Goal: Register for event/course

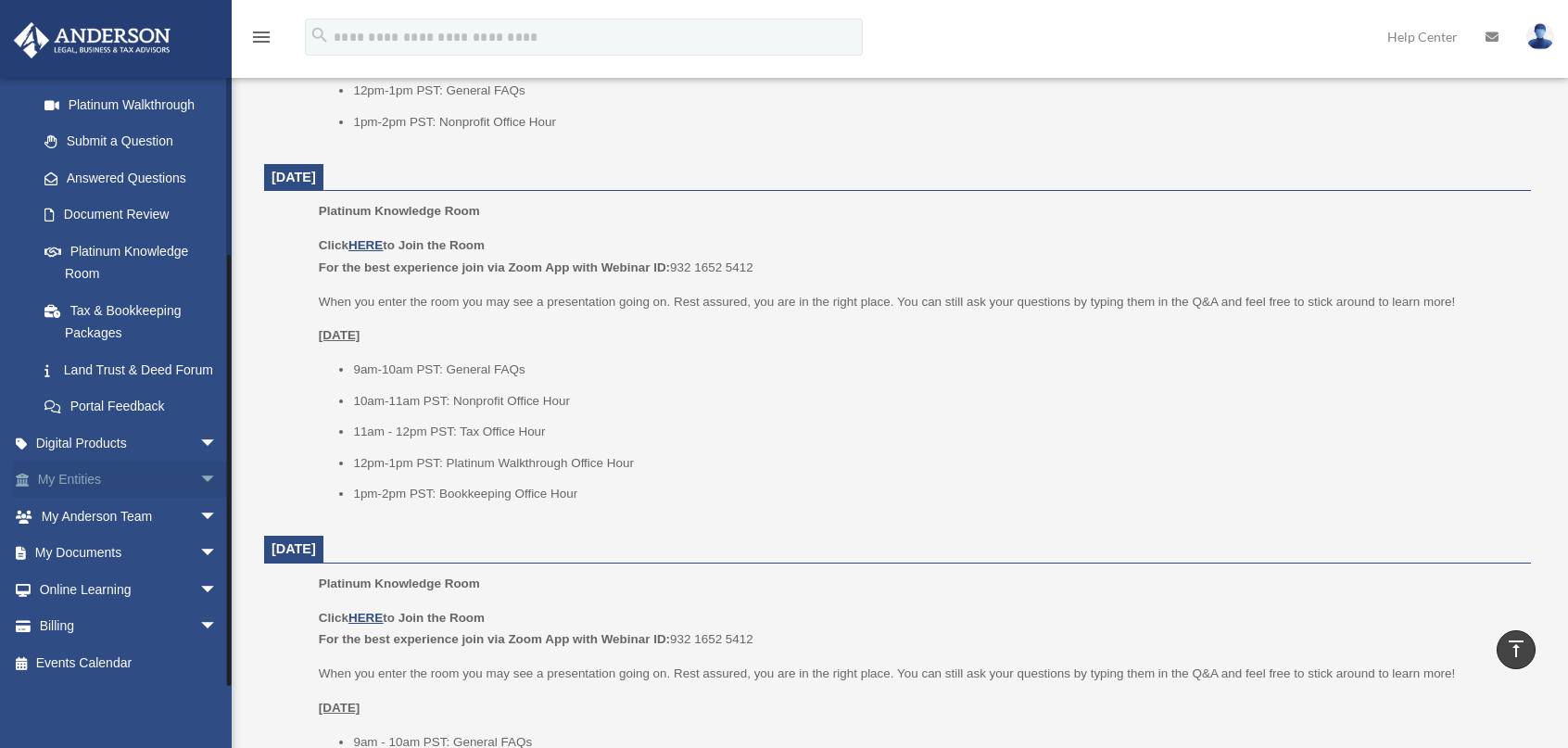
scroll to position [1946, 0]
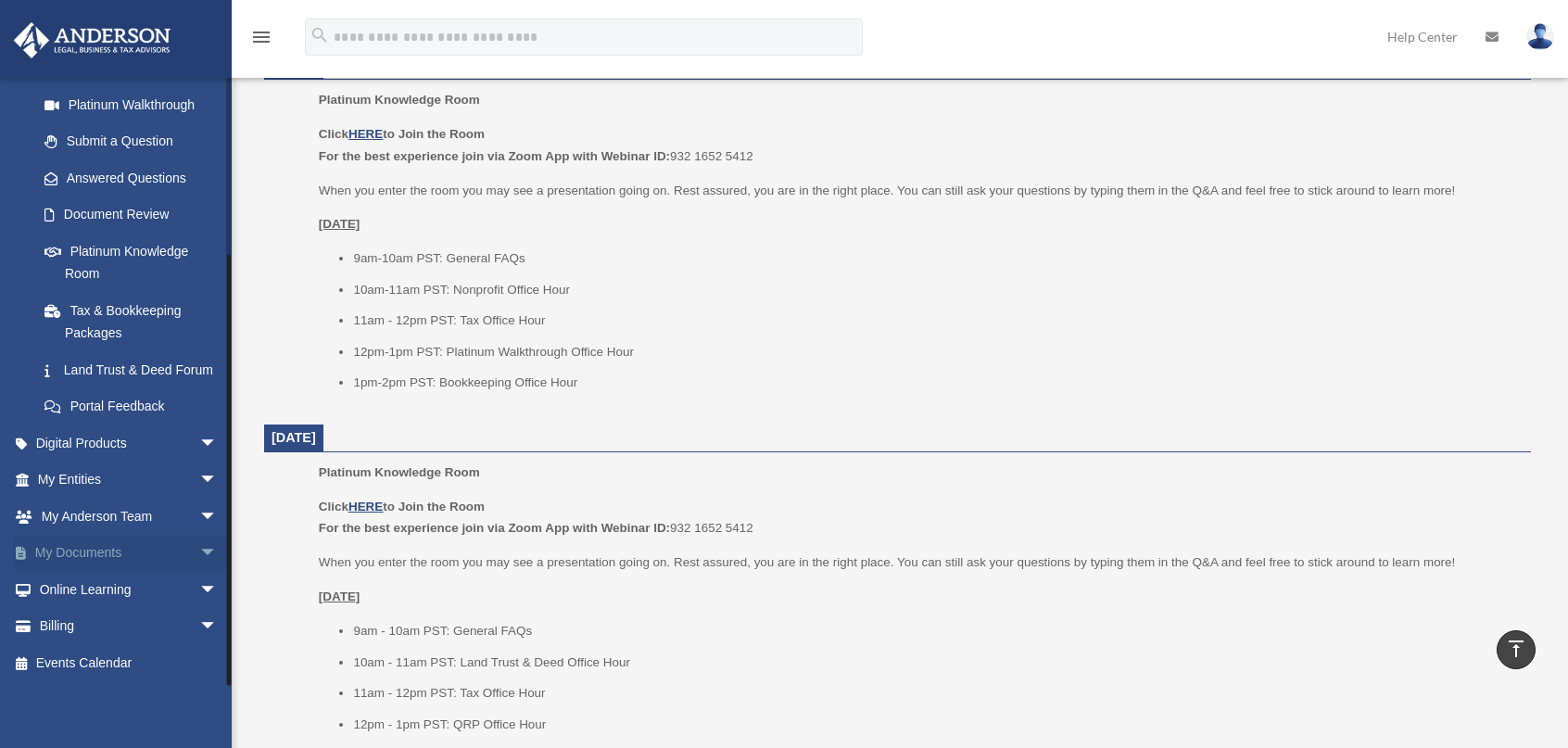
click at [66, 546] on link "My Documents arrow_drop_down" at bounding box center [129, 553] width 232 height 37
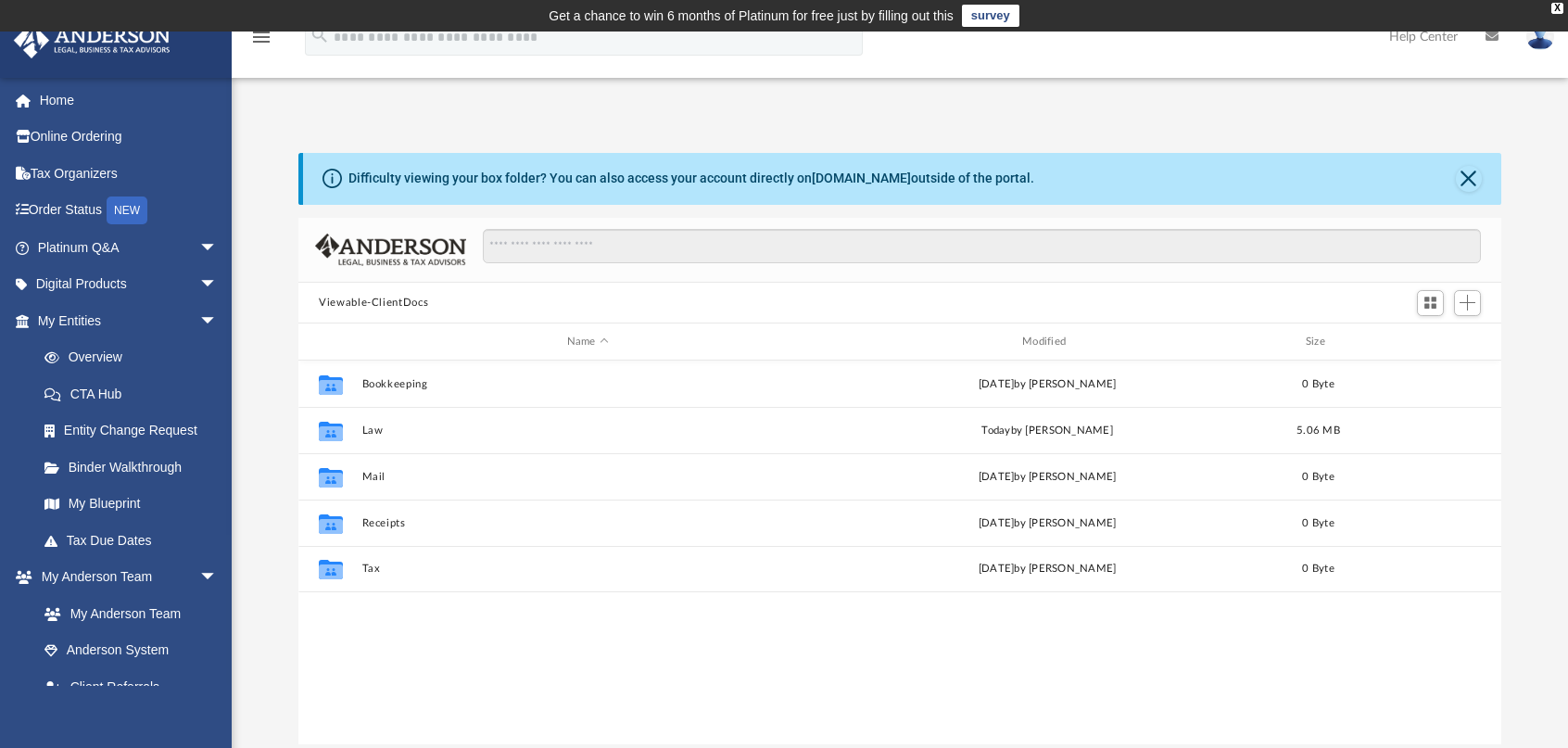
scroll to position [407, 1188]
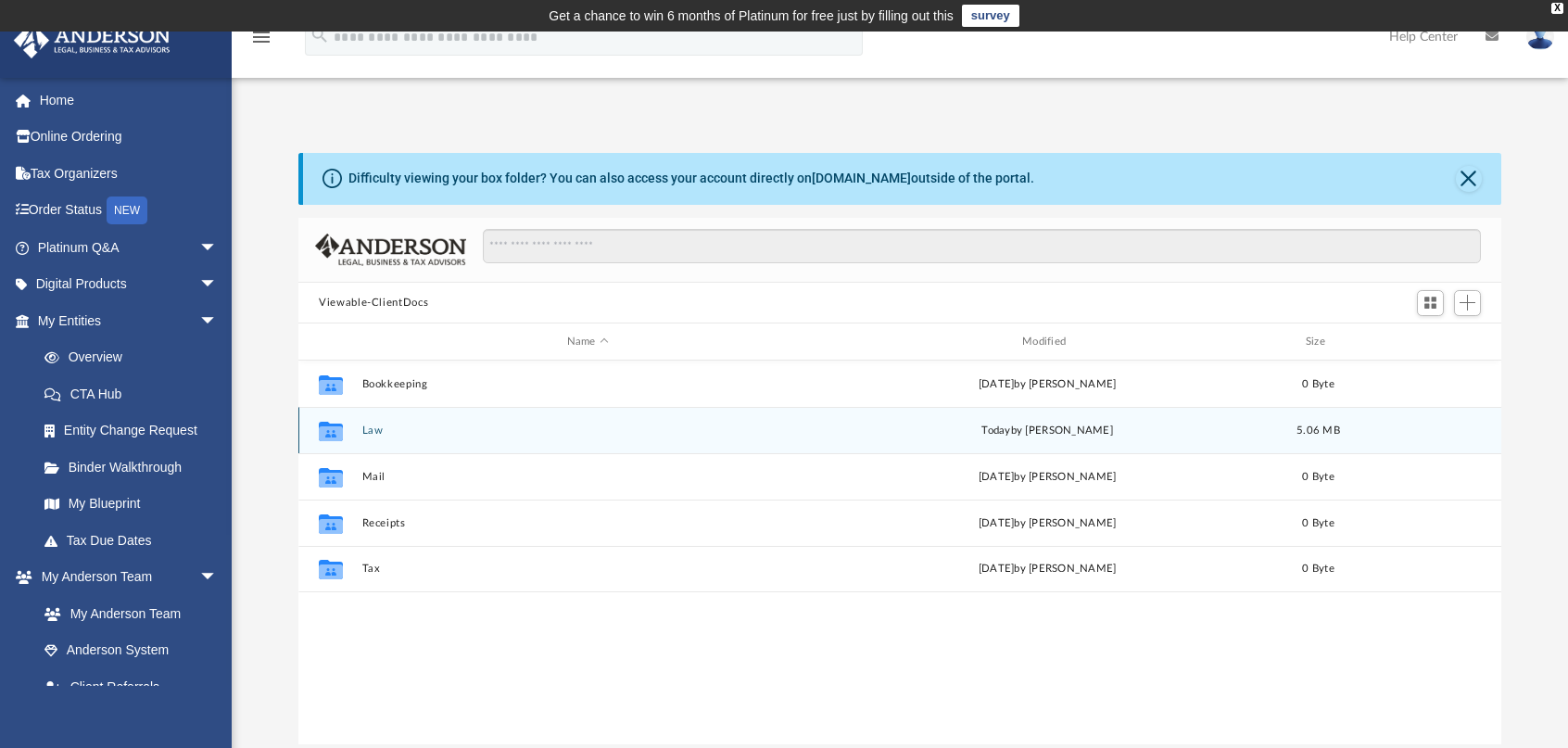
click at [330, 429] on icon "grid" at bounding box center [330, 433] width 24 height 15
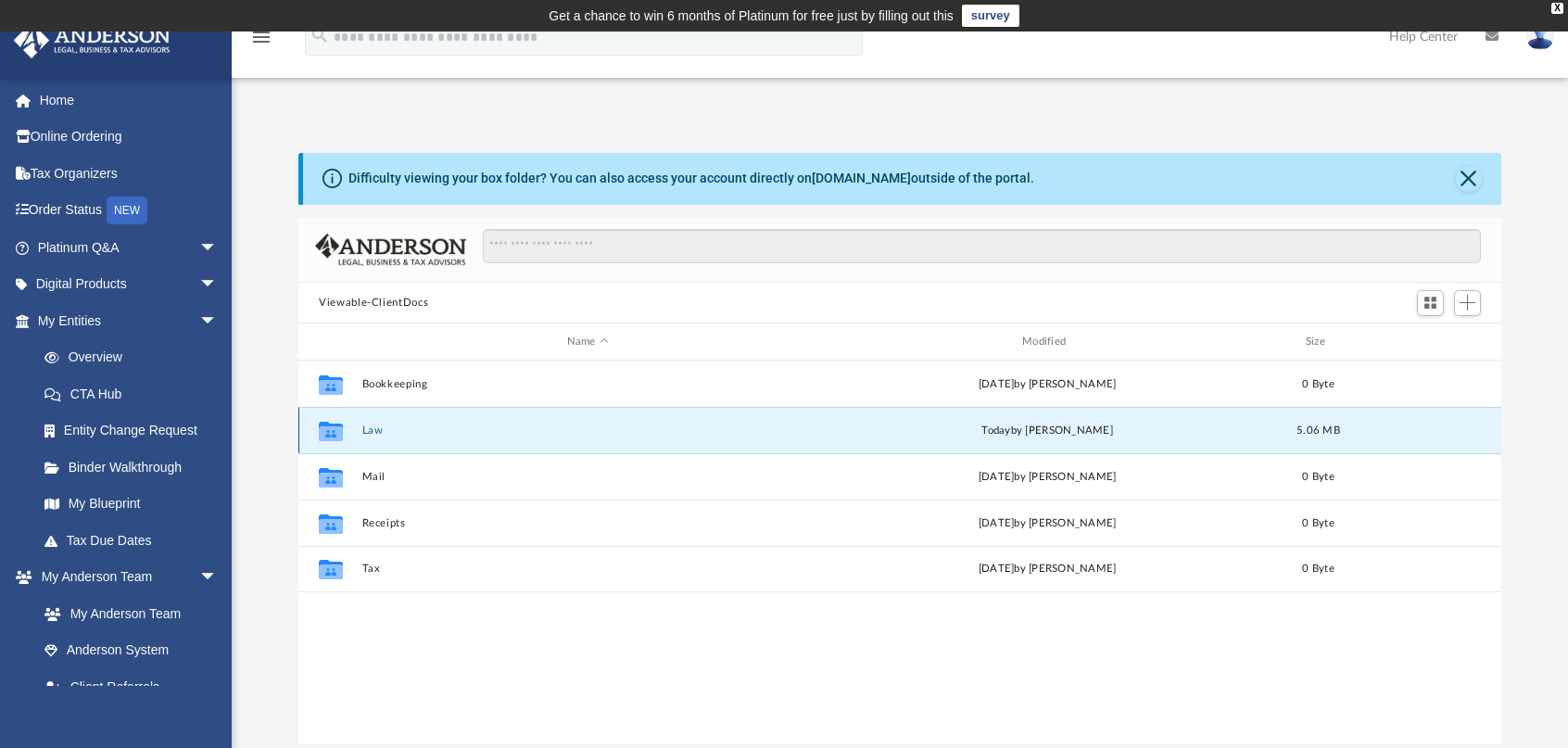
click at [369, 429] on button "Law" at bounding box center [588, 430] width 451 height 12
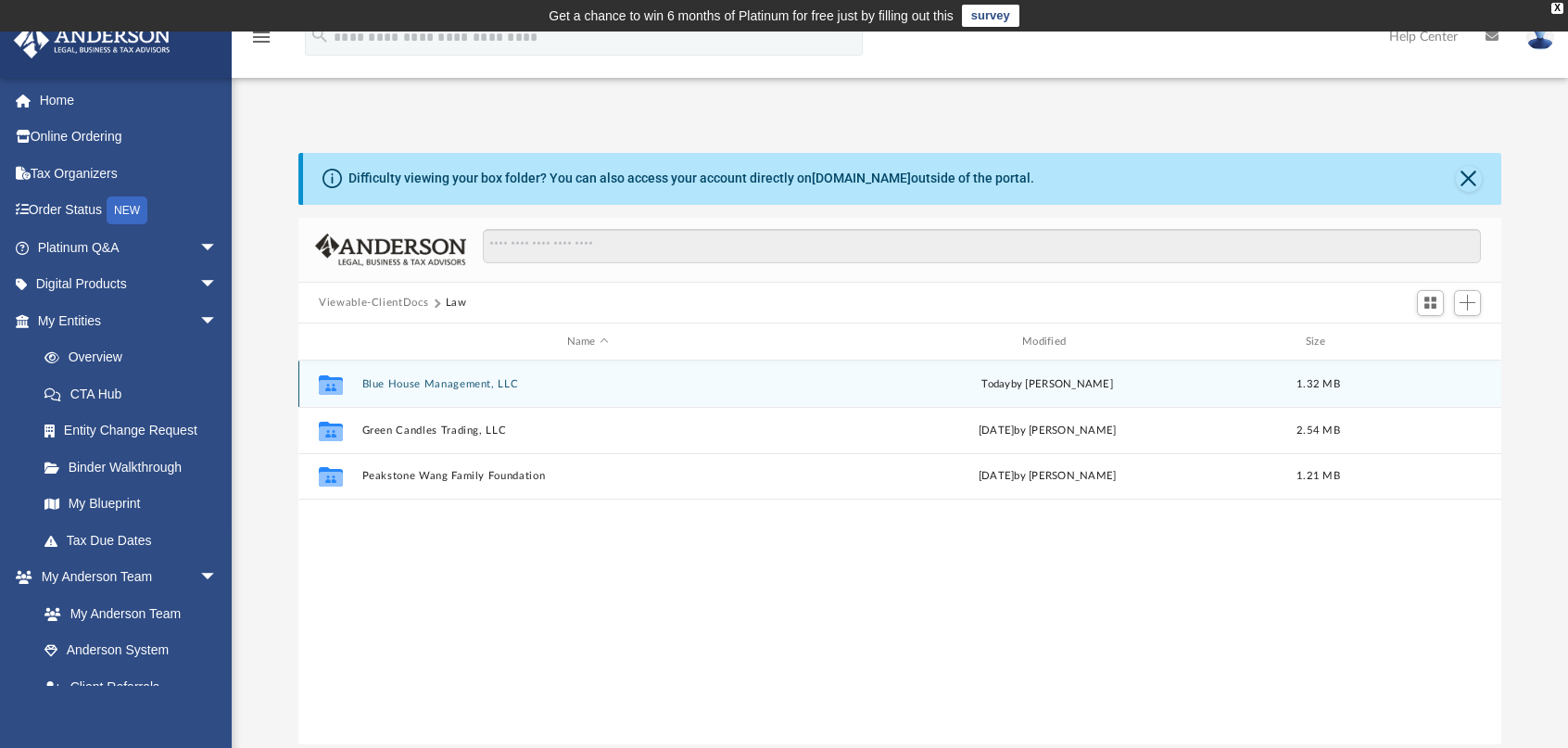
click at [464, 382] on button "Blue House Management, LLC" at bounding box center [588, 384] width 451 height 12
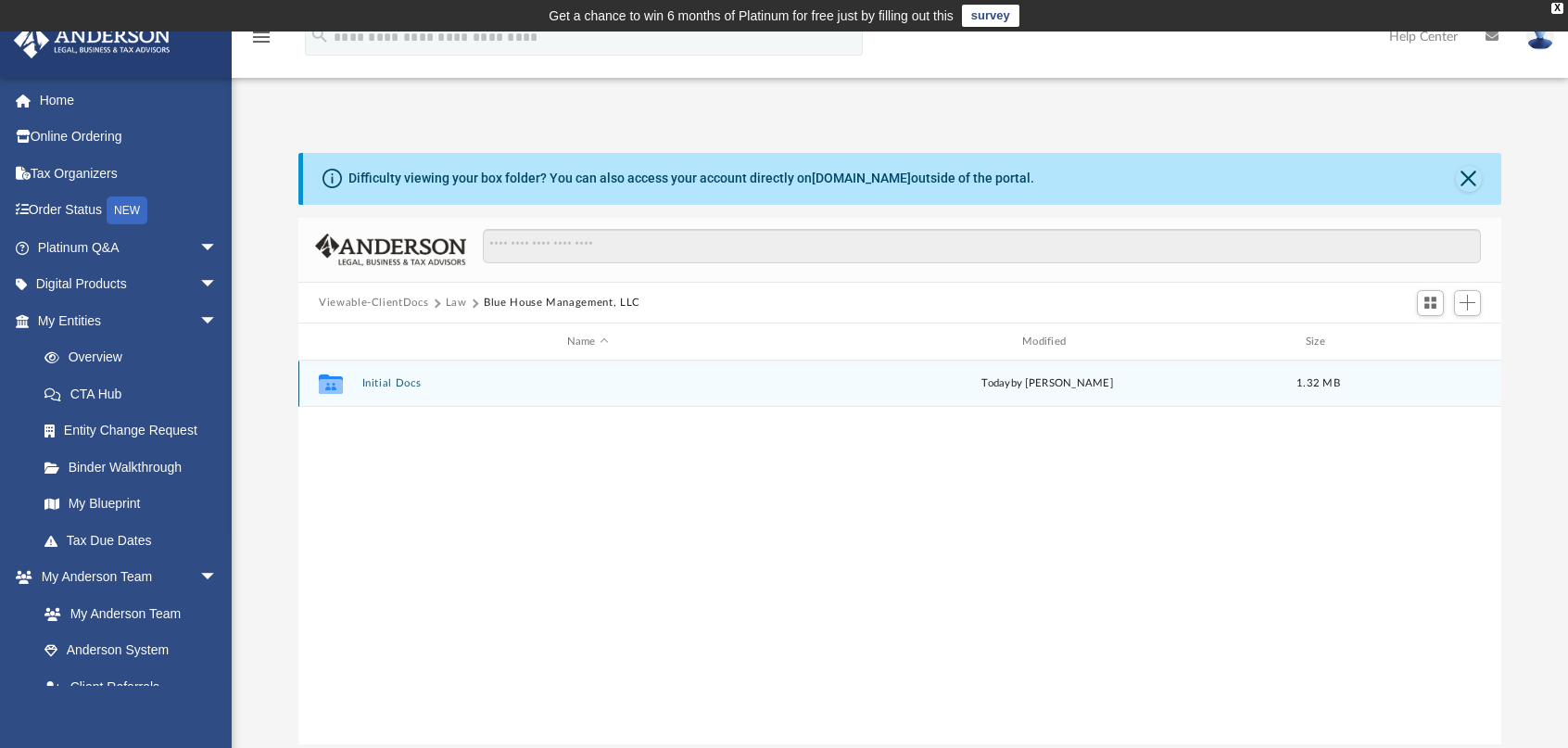
click at [386, 383] on button "Initial Docs" at bounding box center [588, 384] width 451 height 12
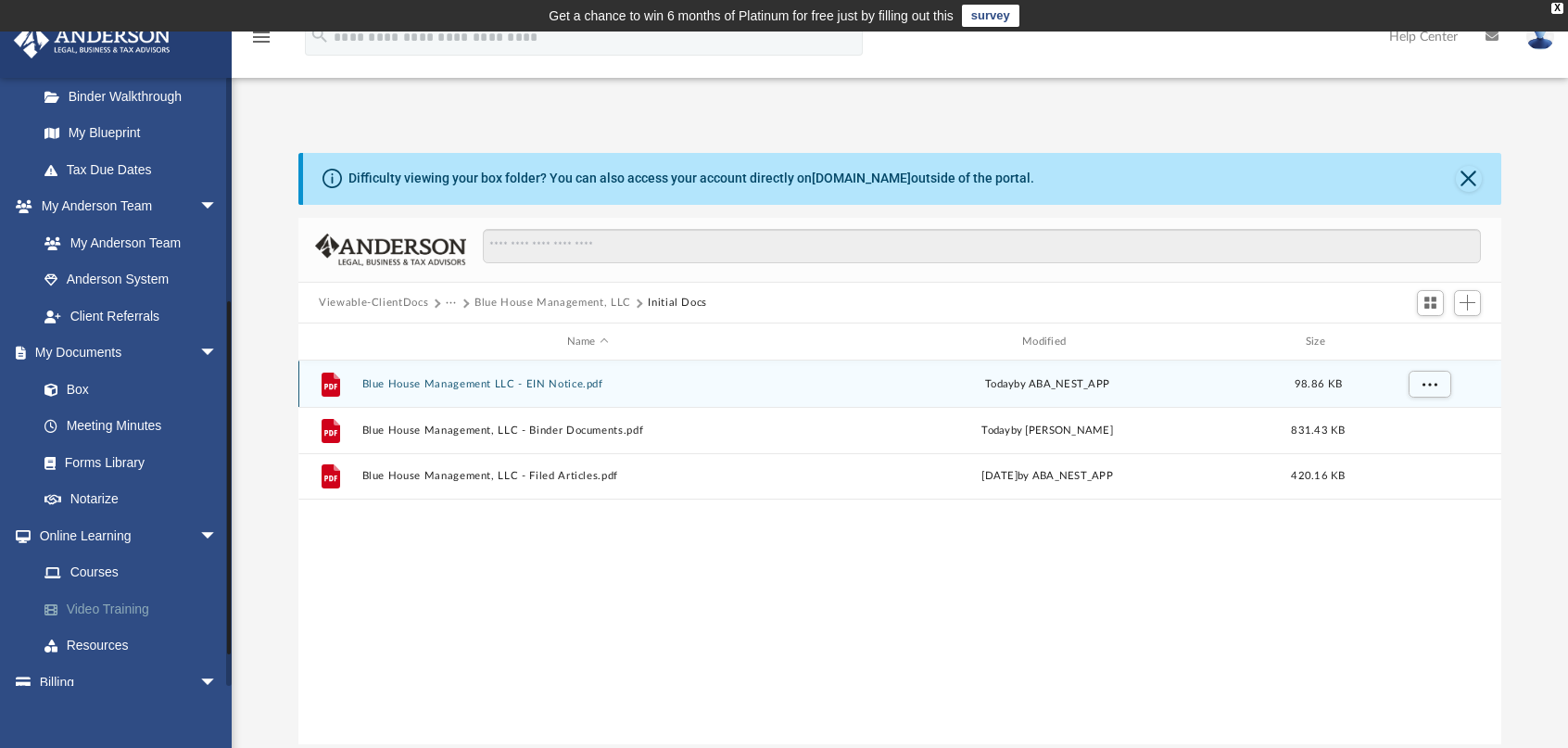
scroll to position [425, 0]
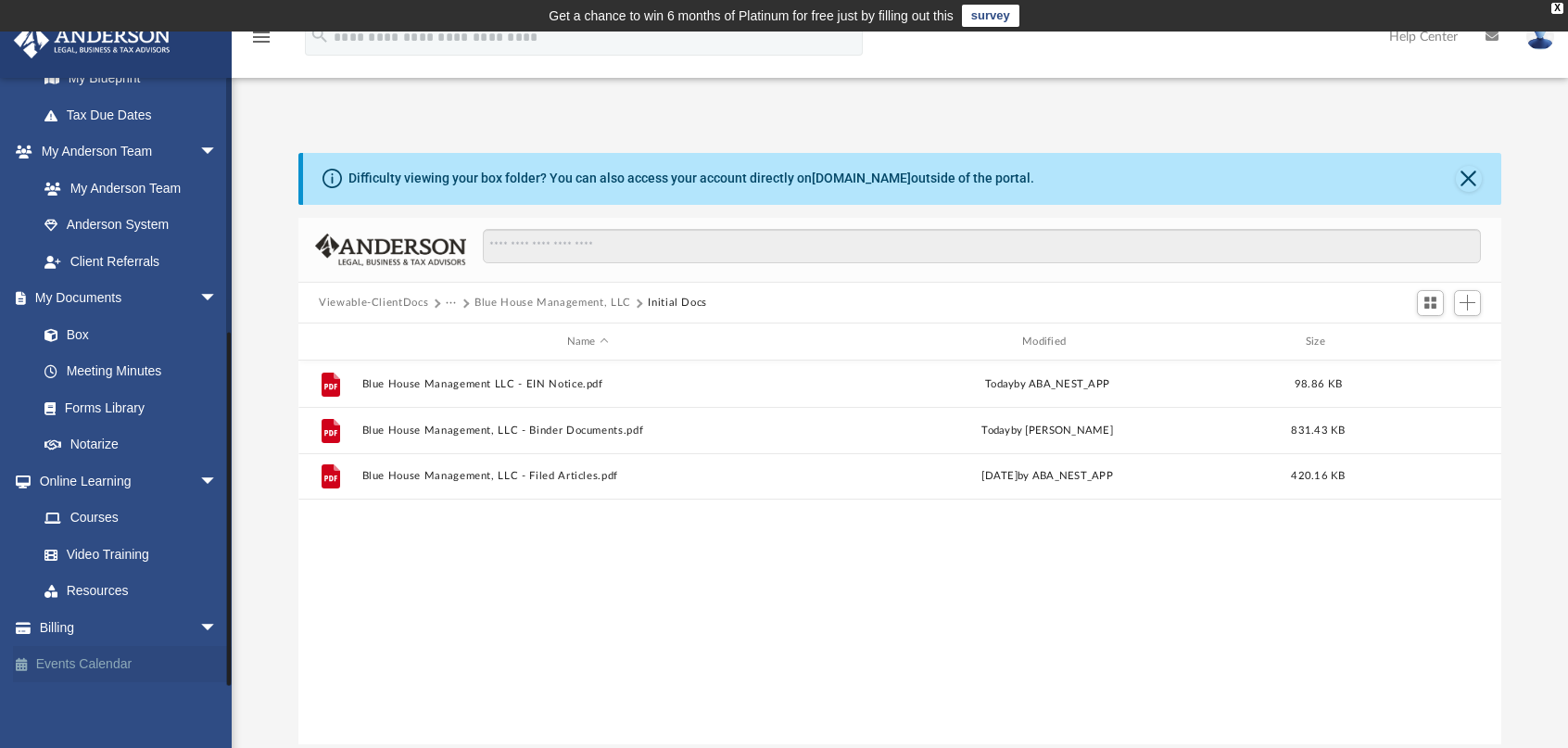
click at [97, 657] on link "Events Calendar" at bounding box center [129, 664] width 232 height 37
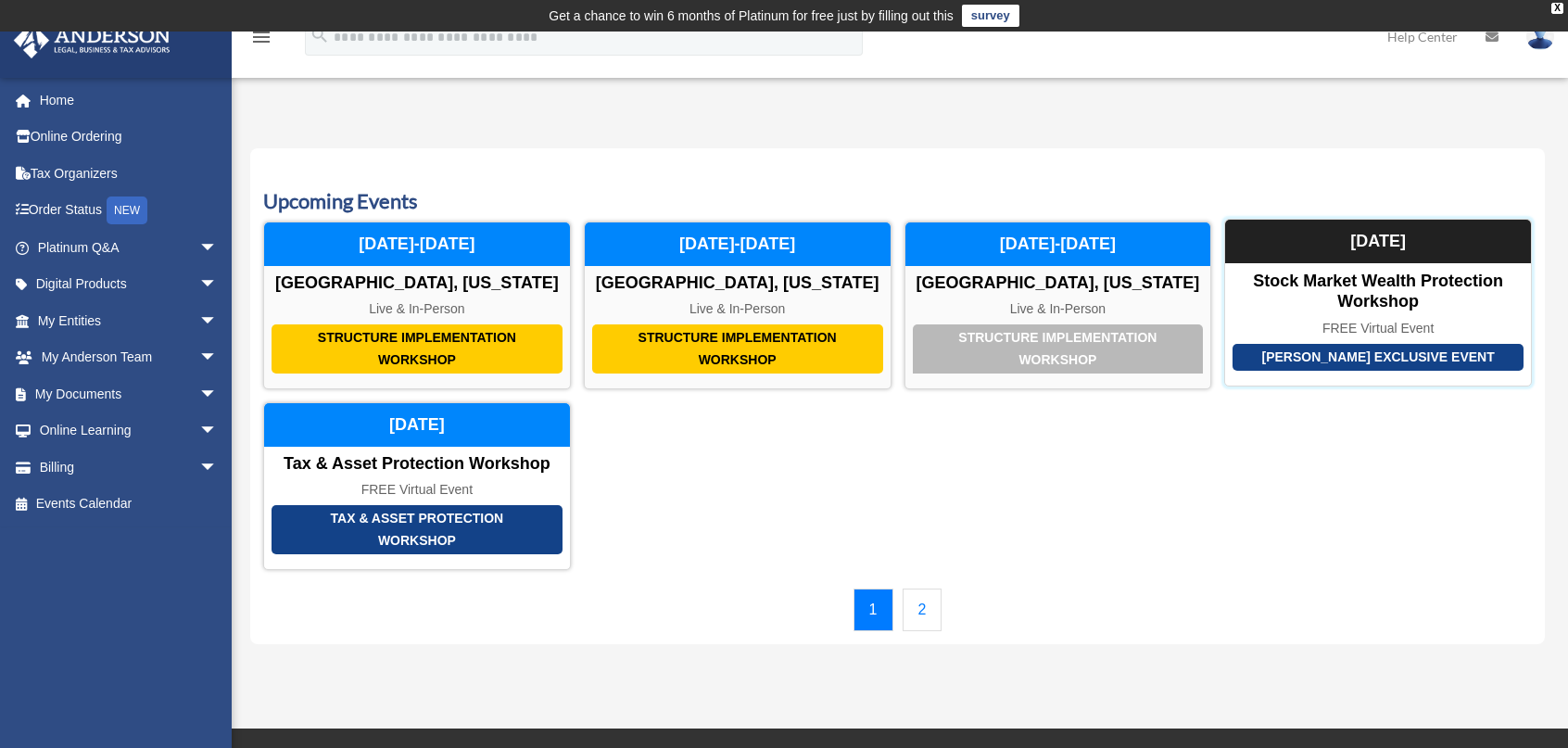
click at [1318, 303] on div "Stock Market Wealth Protection Workshop" at bounding box center [1378, 292] width 306 height 40
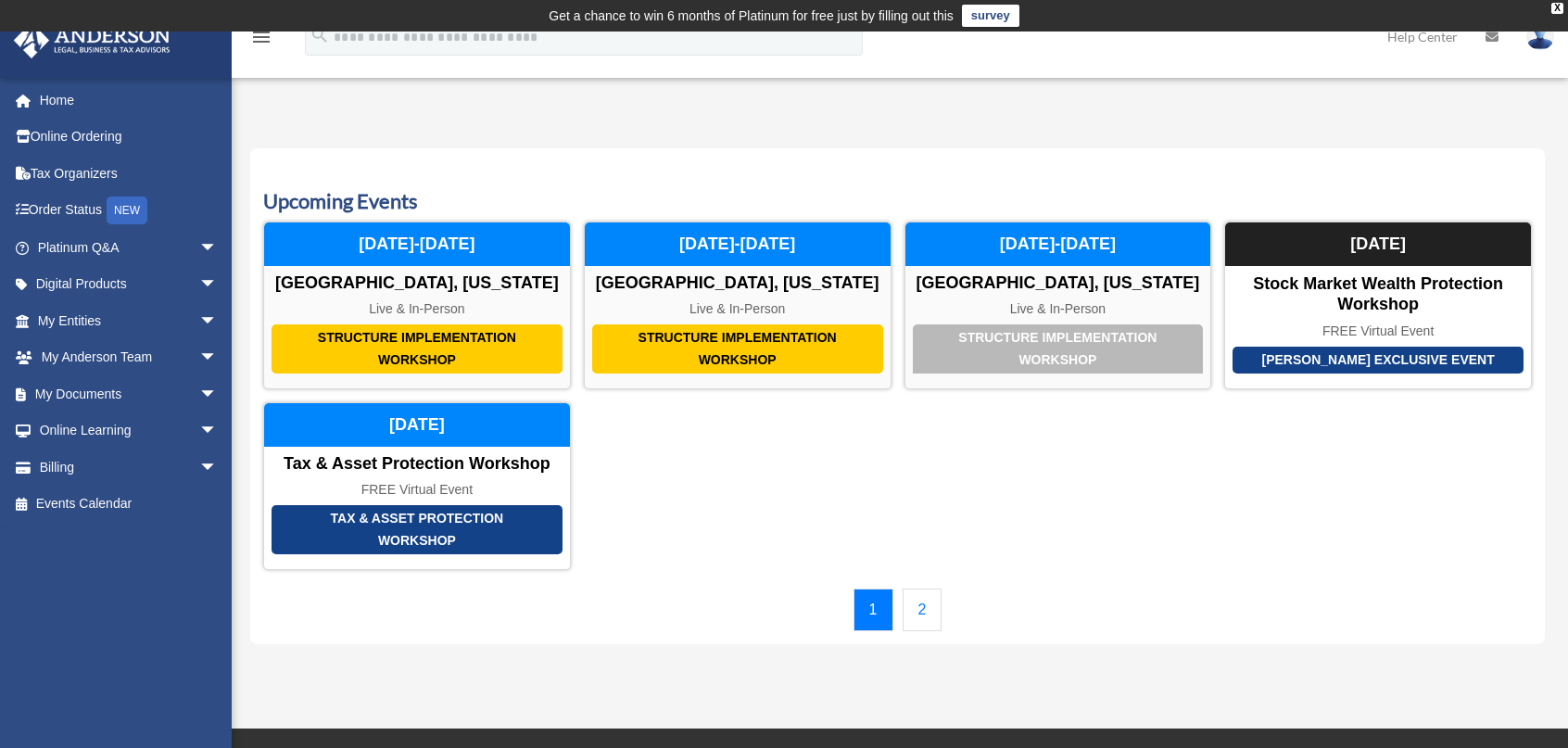
click at [712, 494] on div "Structure Implementation Workshop [GEOGRAPHIC_DATA], [US_STATE] Live & In-Perso…" at bounding box center [897, 396] width 1269 height 348
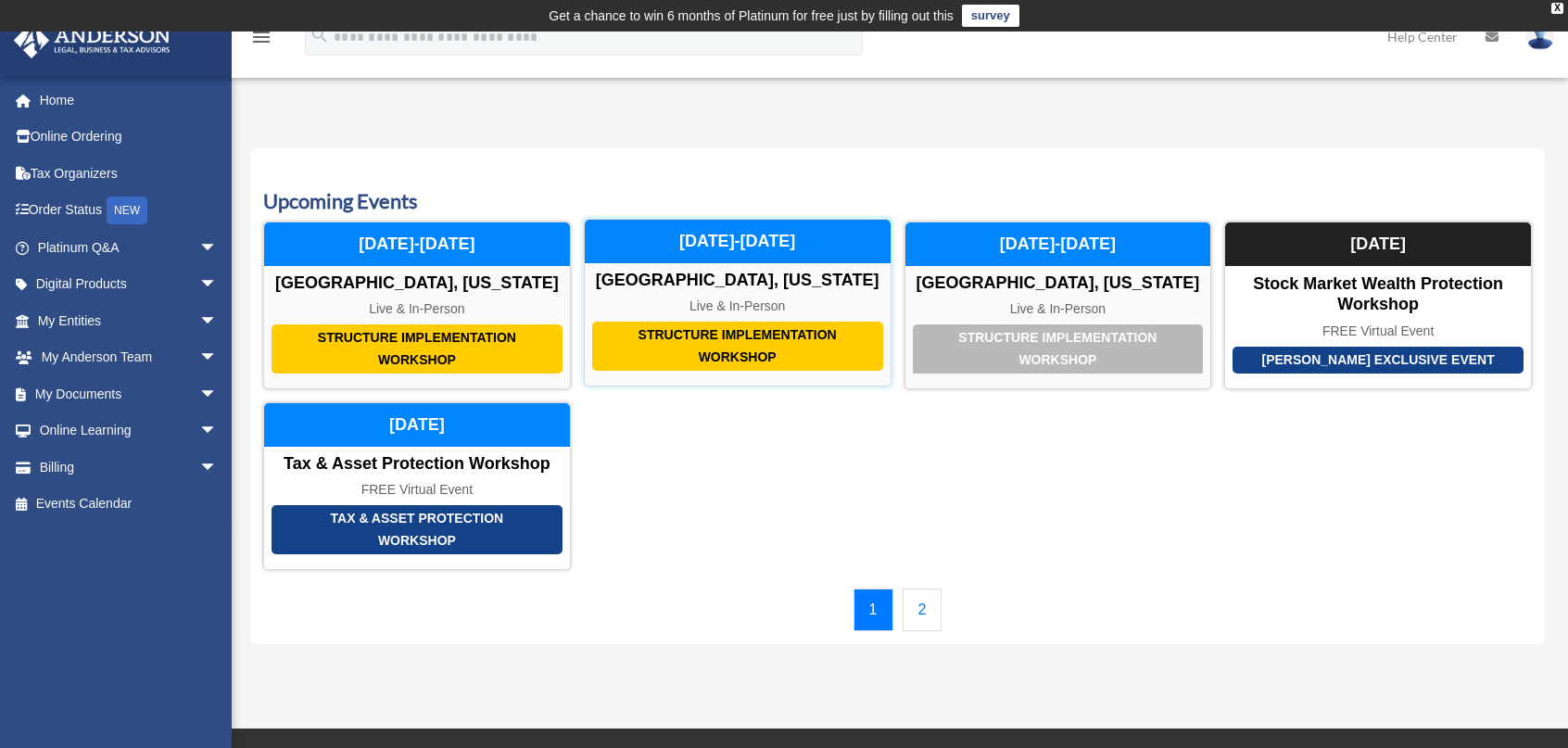
click at [717, 299] on div "Live & In-Person" at bounding box center [737, 307] width 306 height 16
